Goal: Task Accomplishment & Management: Use online tool/utility

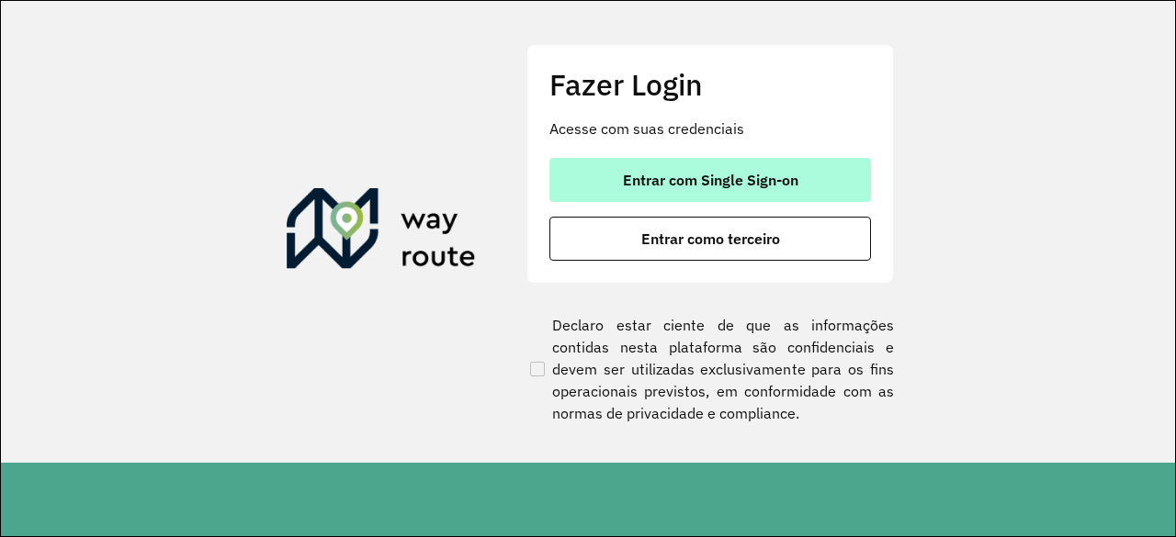
click at [719, 169] on button "Entrar com Single Sign-on" at bounding box center [709, 180] width 321 height 44
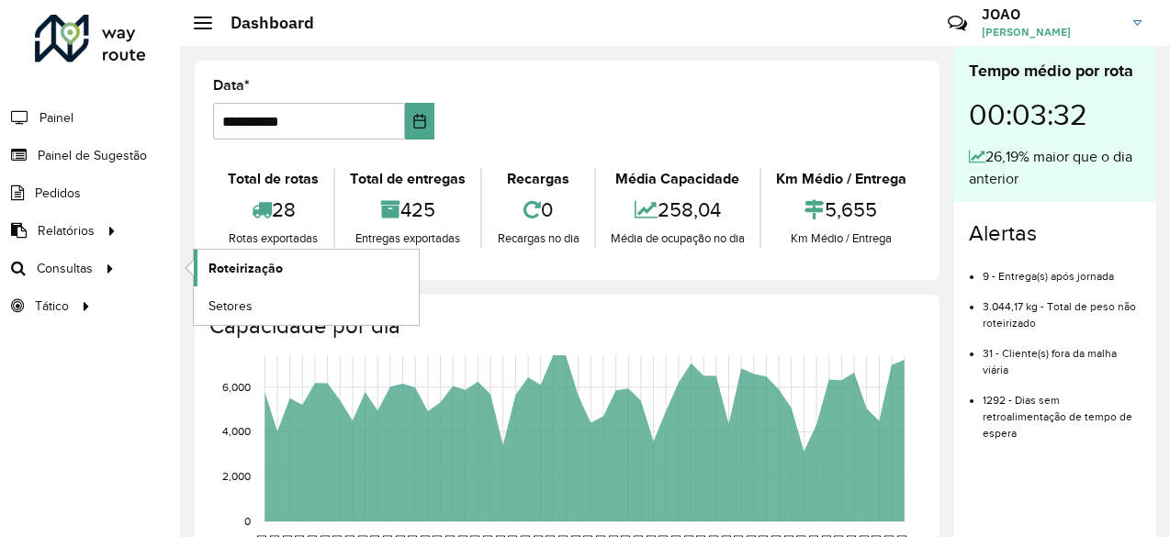
click at [244, 276] on link "Roteirização" at bounding box center [306, 268] width 225 height 37
click at [246, 319] on link "Setores" at bounding box center [306, 305] width 225 height 37
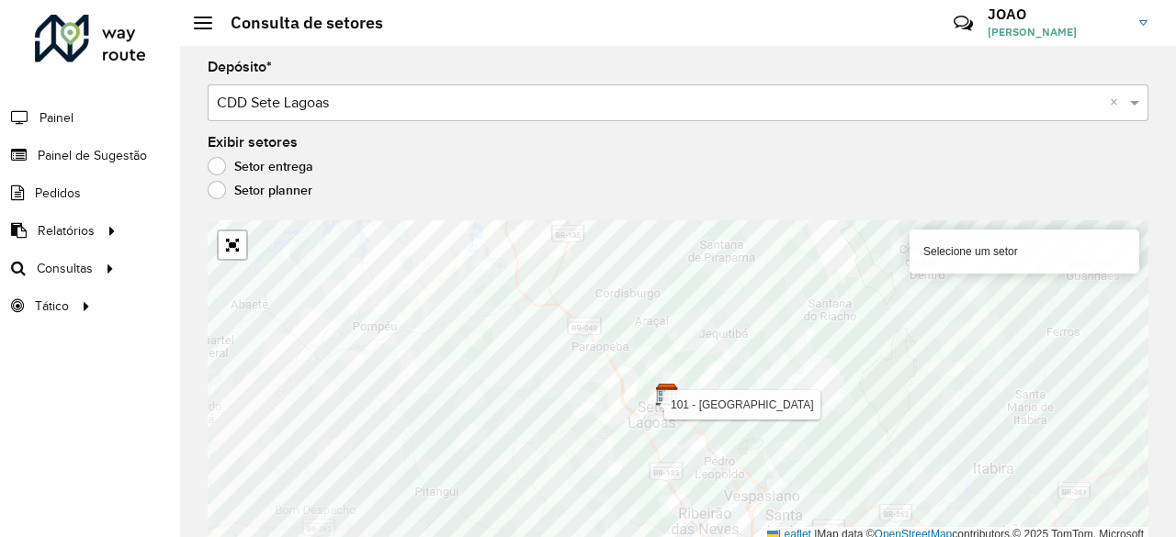
scroll to position [5, 0]
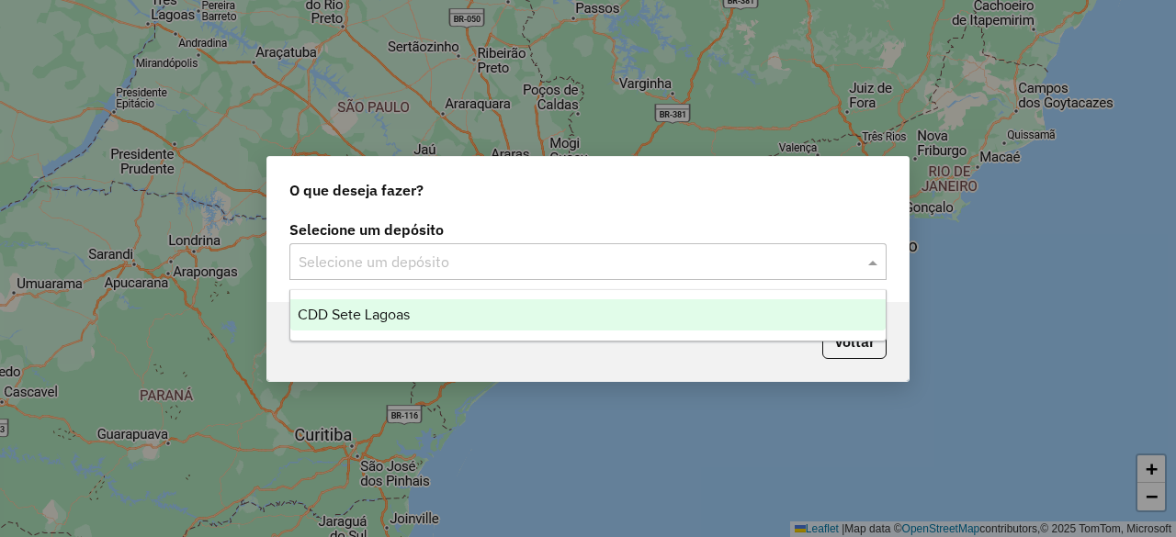
click at [606, 266] on input "text" at bounding box center [570, 263] width 542 height 22
click at [555, 315] on div "CDD Sete Lagoas" at bounding box center [587, 314] width 594 height 31
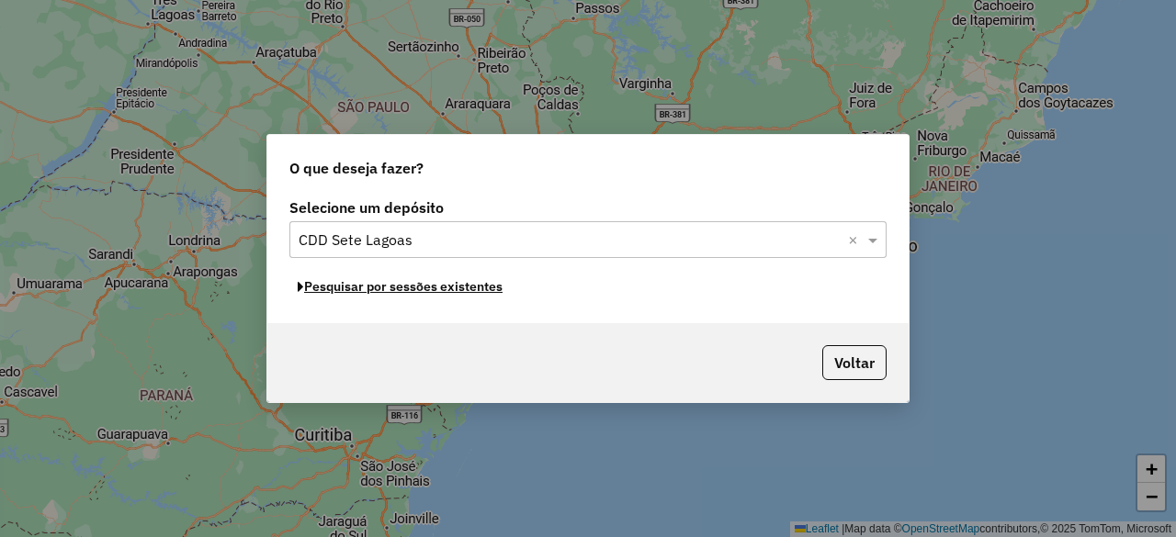
click at [476, 291] on button "Pesquisar por sessões existentes" at bounding box center [399, 287] width 221 height 28
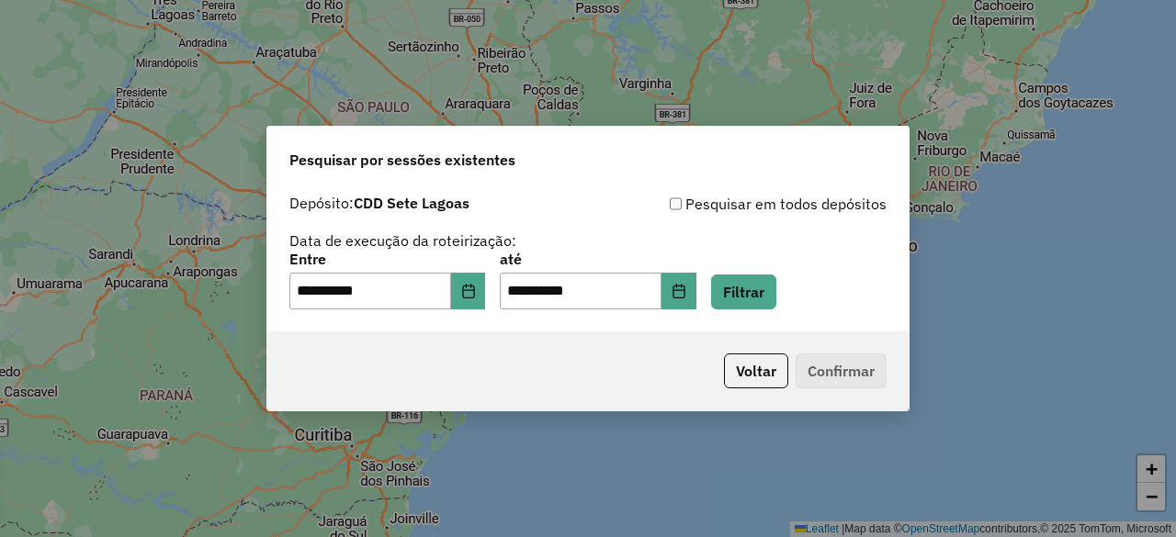
click at [825, 377] on p-footer "Voltar Confirmar" at bounding box center [801, 371] width 170 height 35
click at [737, 379] on button "Voltar" at bounding box center [756, 371] width 64 height 35
